Goal: Task Accomplishment & Management: Manage account settings

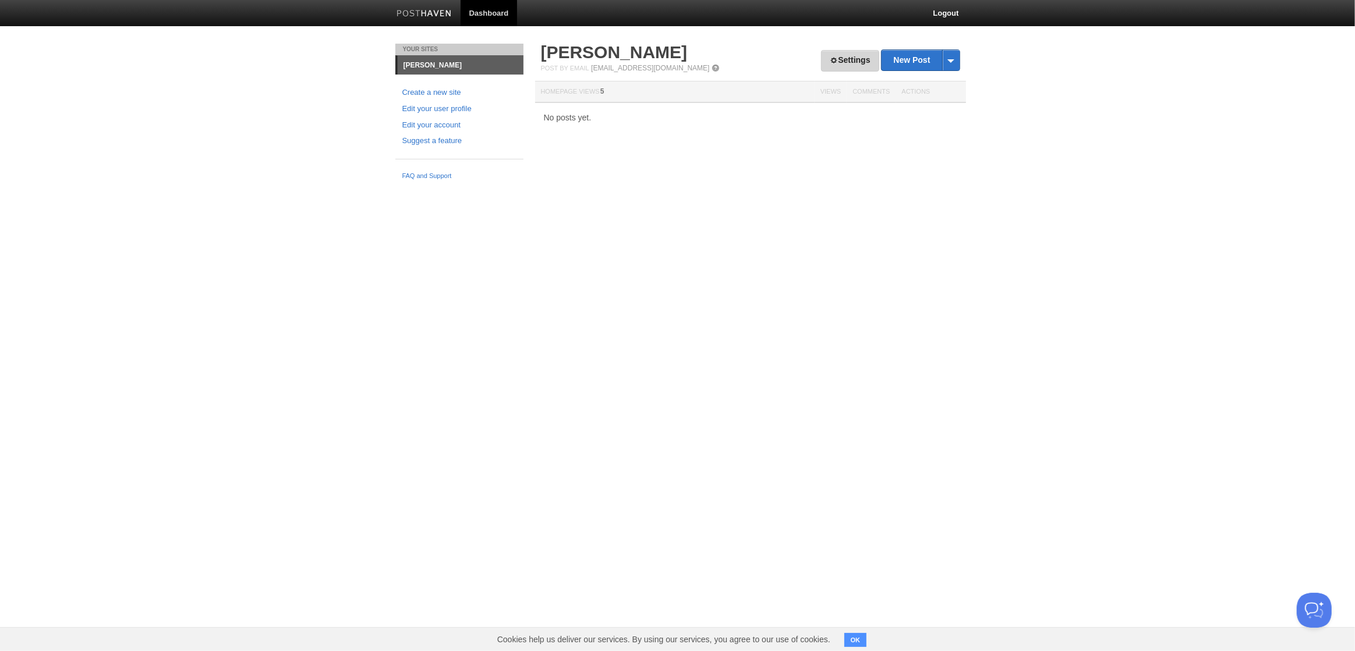
click at [843, 66] on link "Settings" at bounding box center [850, 61] width 58 height 22
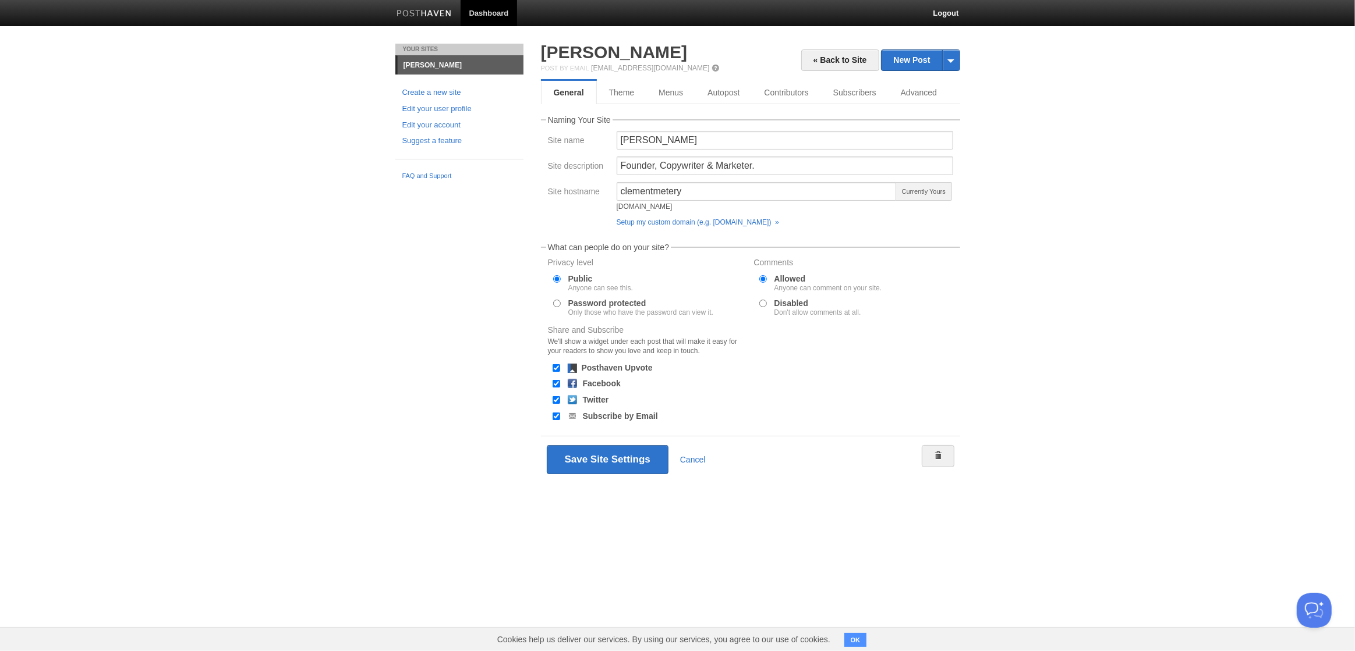
click at [668, 205] on div "[DOMAIN_NAME]" at bounding box center [756, 206] width 281 height 7
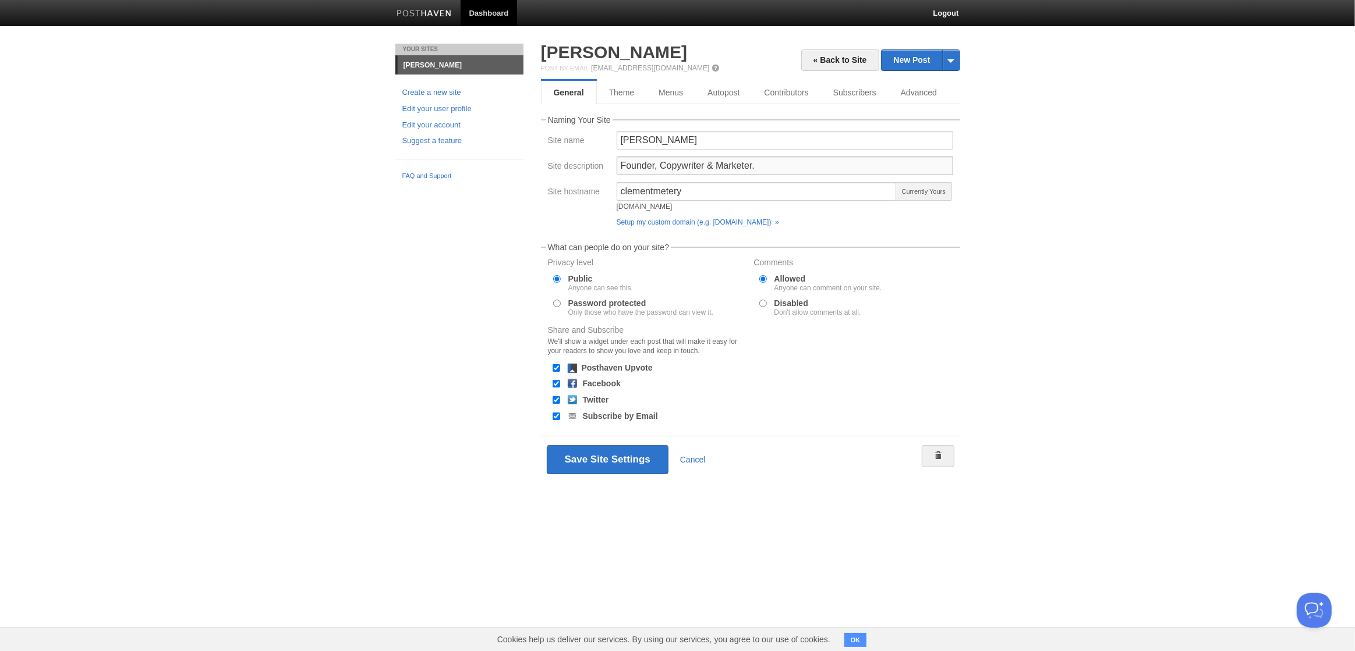
click at [654, 166] on input "Founder, Copywriter & Marketer." at bounding box center [784, 166] width 336 height 19
click at [717, 498] on div "« Back to Site New Post by Web by Email [PERSON_NAME] Post by Email [EMAIL_ADDR…" at bounding box center [750, 281] width 437 height 474
click at [586, 463] on button "Save Site Settings" at bounding box center [608, 459] width 122 height 29
